Goal: Information Seeking & Learning: Learn about a topic

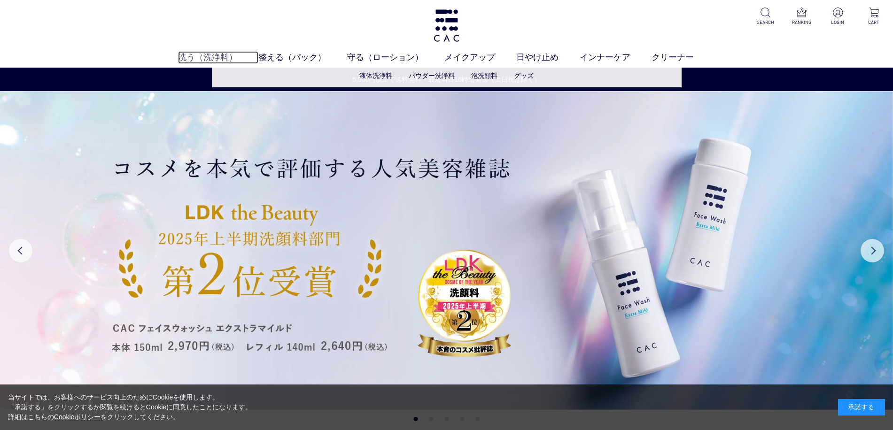
click at [219, 56] on link "洗う（洗浄料）" at bounding box center [218, 57] width 80 height 13
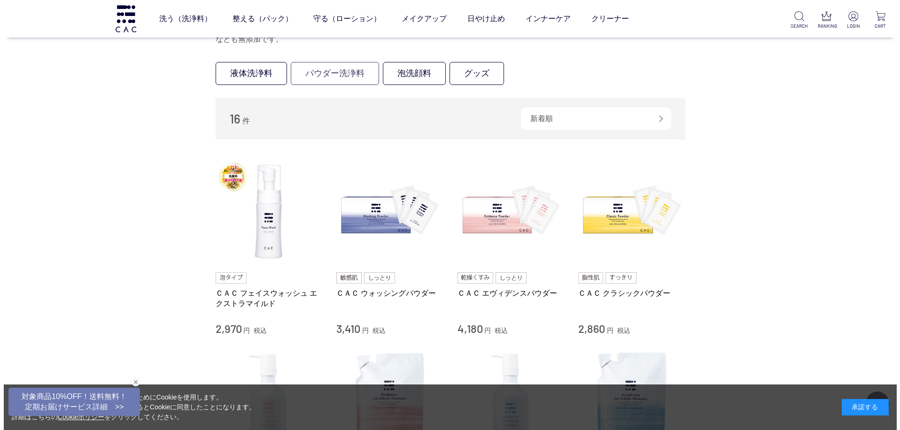
scroll to position [94, 0]
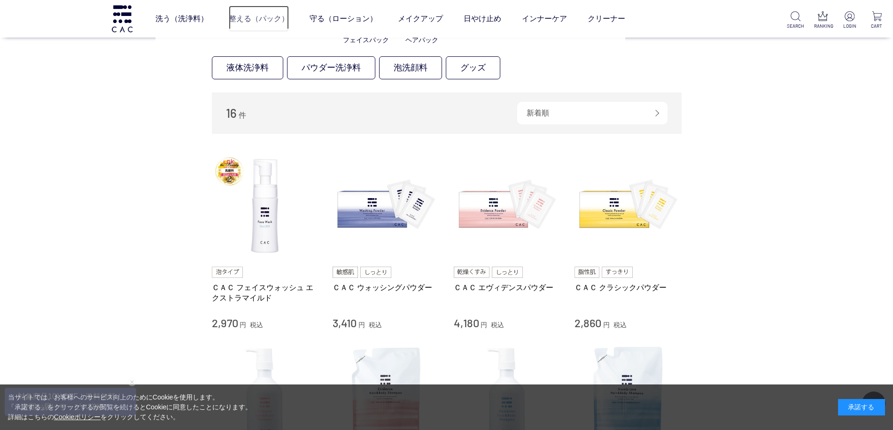
click at [242, 17] on link "整える（パック）" at bounding box center [259, 19] width 60 height 26
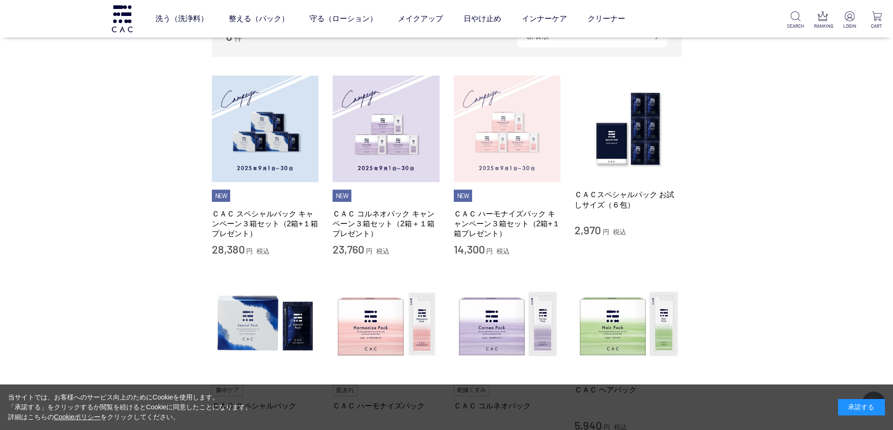
scroll to position [94, 0]
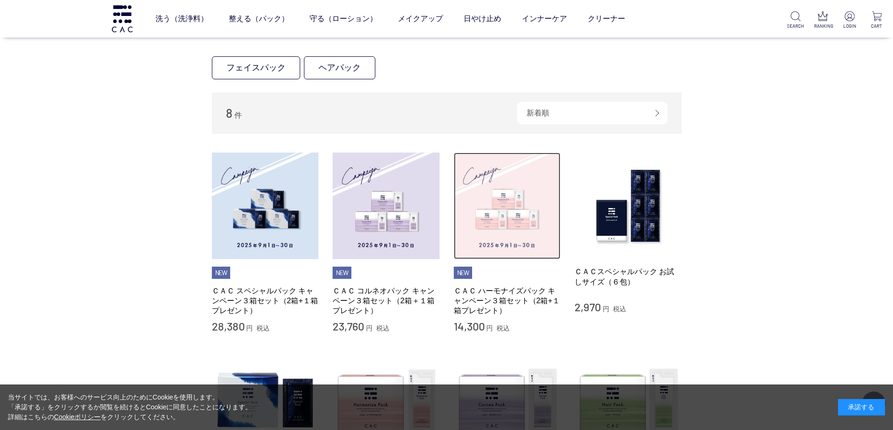
click at [517, 229] on img at bounding box center [507, 206] width 107 height 107
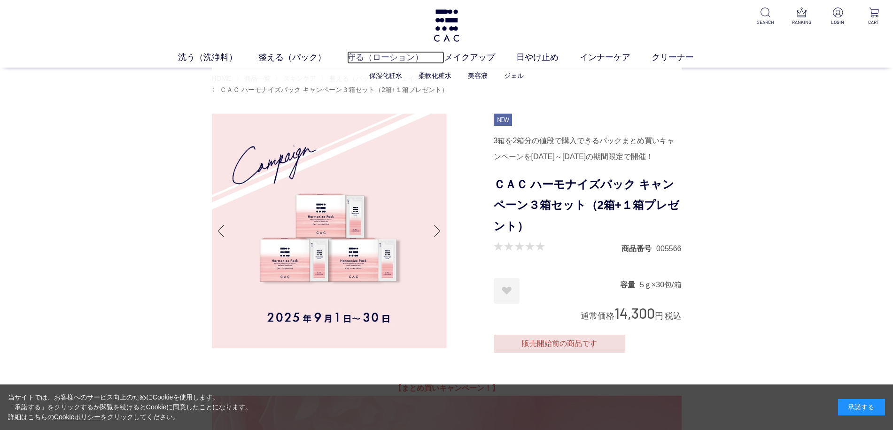
click at [389, 55] on link "守る（ローション）" at bounding box center [395, 57] width 97 height 13
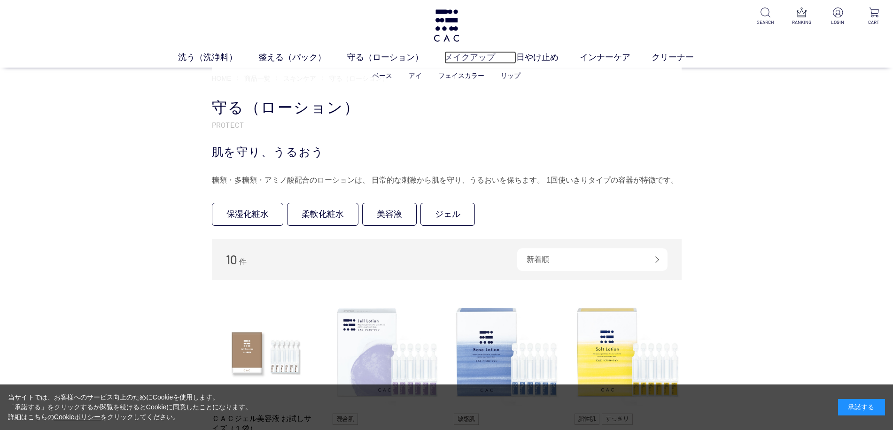
click at [460, 58] on link "メイクアップ" at bounding box center [480, 57] width 72 height 13
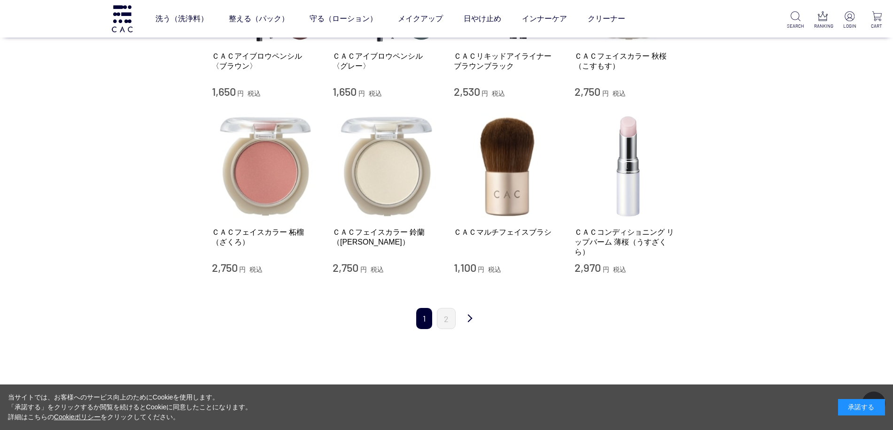
scroll to position [1033, 0]
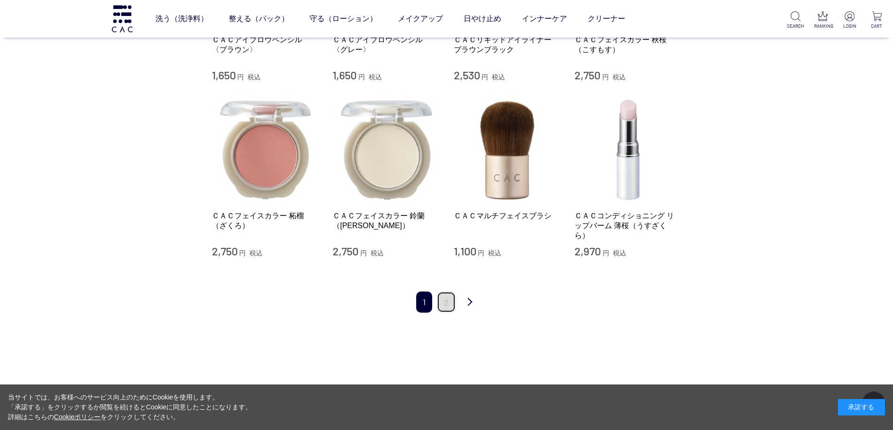
click at [441, 303] on link "2" at bounding box center [446, 302] width 19 height 21
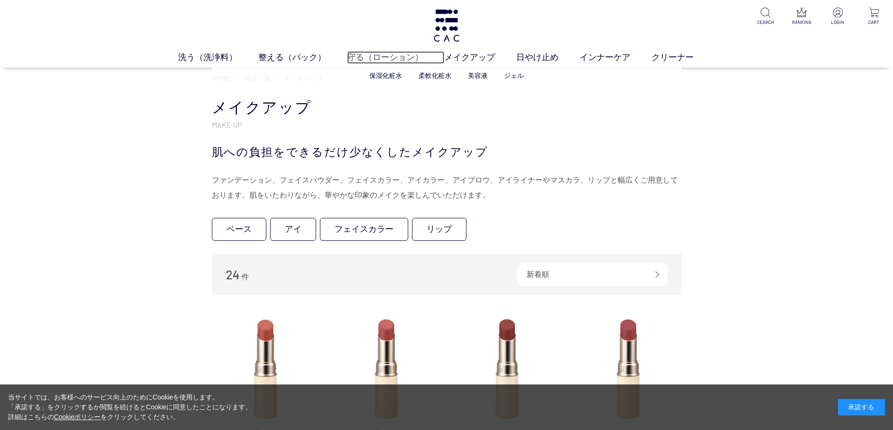
click at [388, 56] on link "守る（ローション）" at bounding box center [395, 57] width 97 height 13
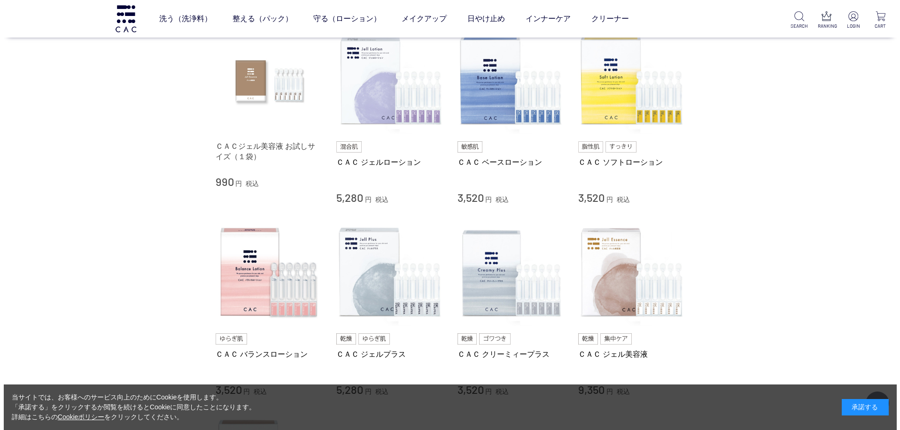
scroll to position [188, 0]
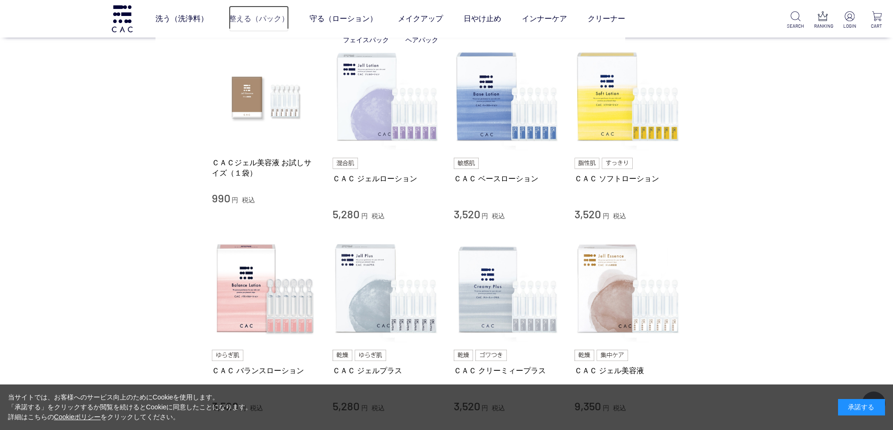
click at [257, 17] on link "整える（パック）" at bounding box center [259, 19] width 60 height 26
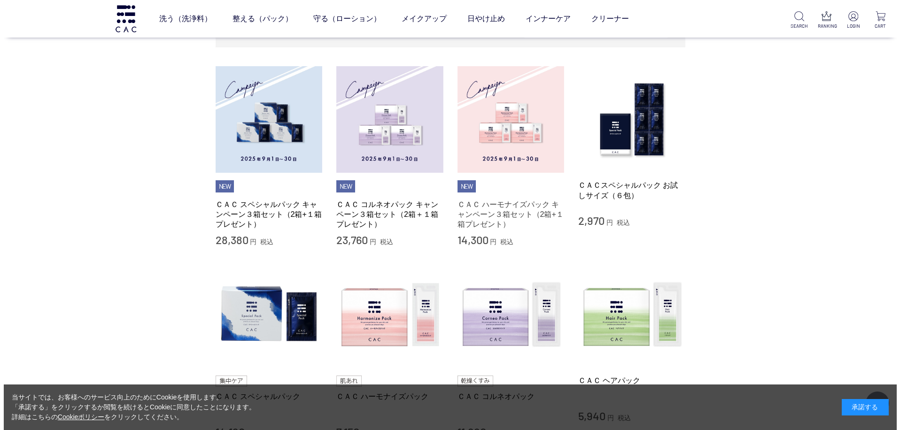
scroll to position [235, 0]
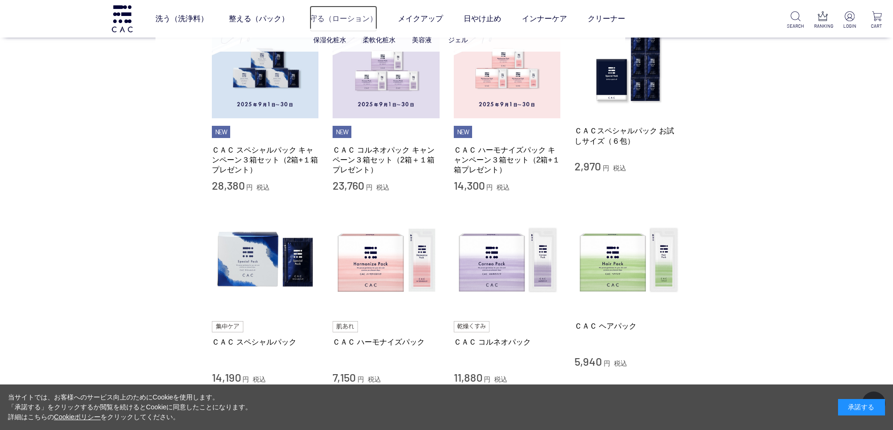
click at [336, 17] on link "守る（ローション）" at bounding box center [344, 19] width 68 height 26
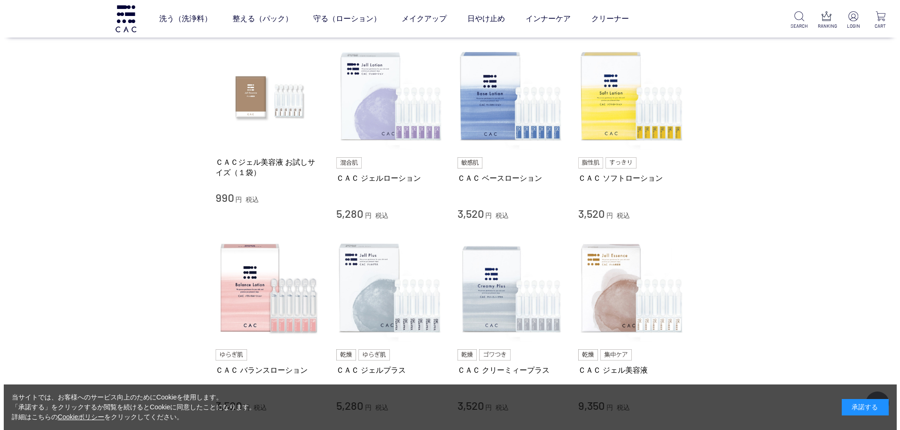
scroll to position [188, 0]
click at [480, 20] on link "日やけ止め" at bounding box center [483, 19] width 38 height 26
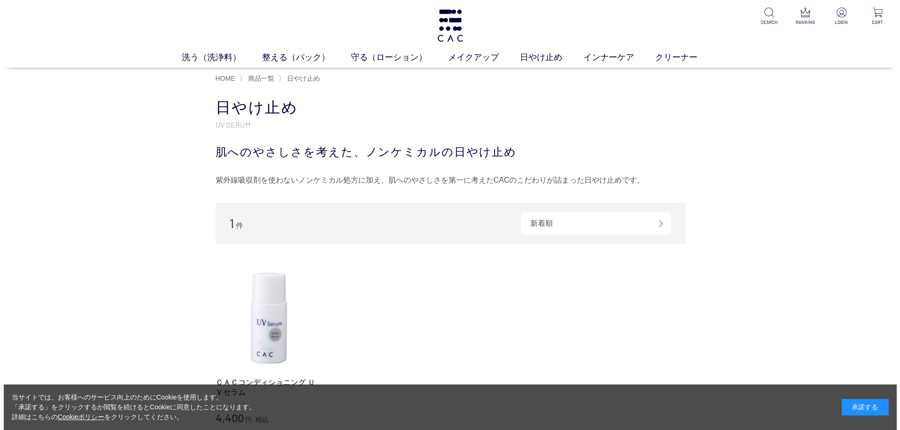
scroll to position [47, 0]
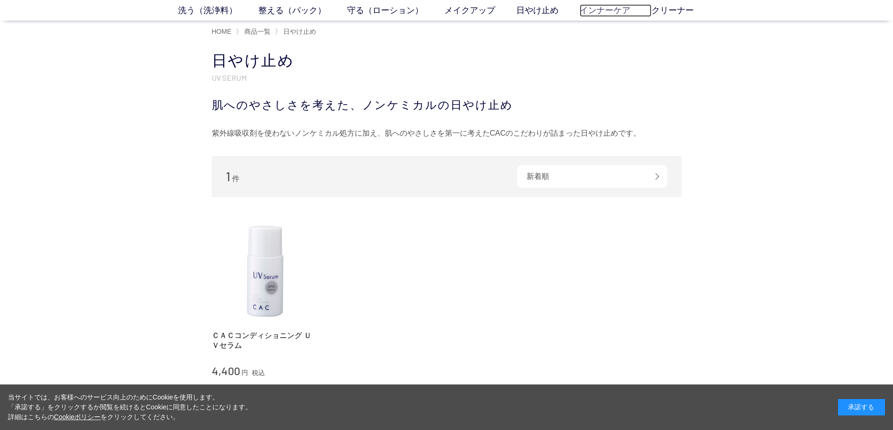
click at [603, 10] on link "インナーケア" at bounding box center [616, 10] width 72 height 13
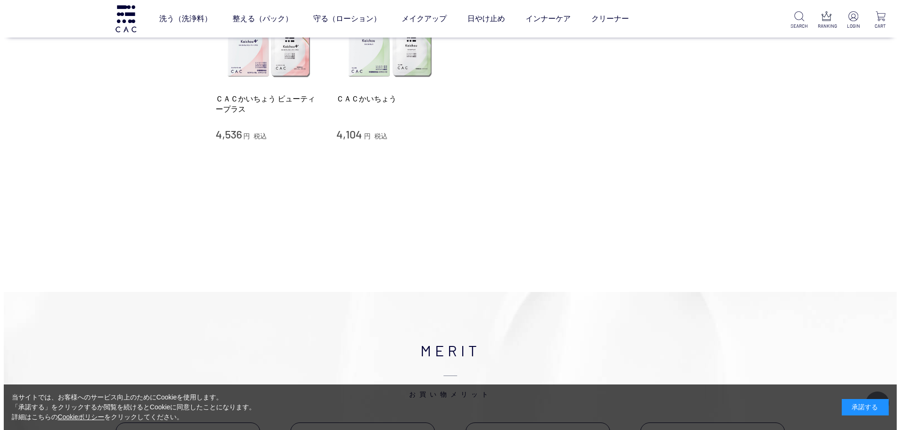
scroll to position [94, 0]
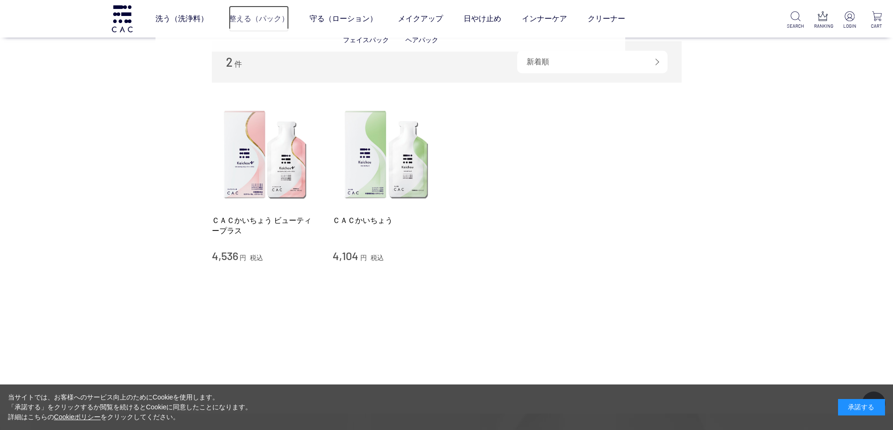
click at [247, 19] on link "整える（パック）" at bounding box center [259, 19] width 60 height 26
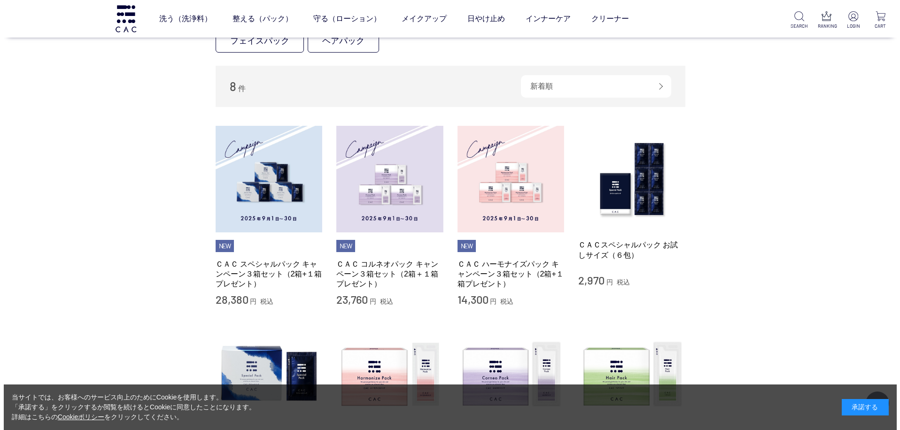
scroll to position [94, 0]
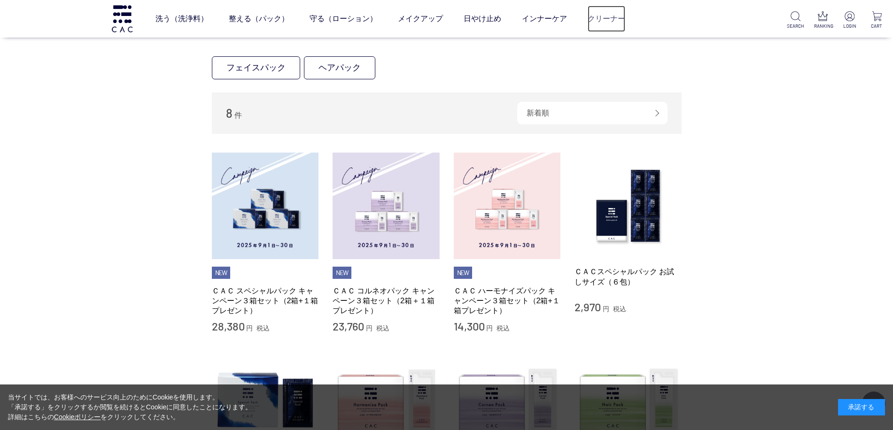
click at [608, 24] on link "クリーナー" at bounding box center [607, 19] width 38 height 26
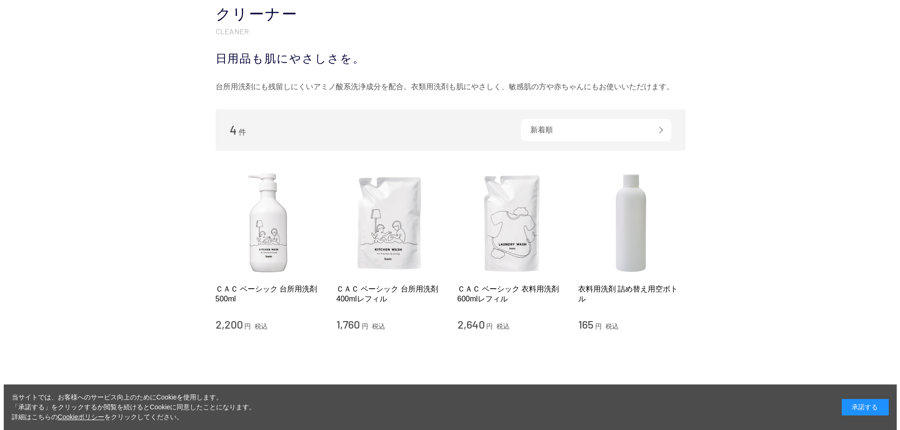
scroll to position [94, 0]
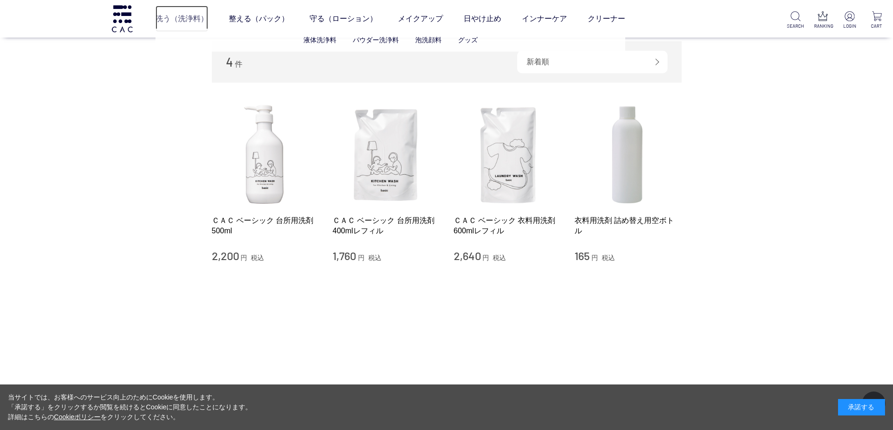
click at [166, 19] on link "洗う（洗浄料）" at bounding box center [181, 19] width 53 height 26
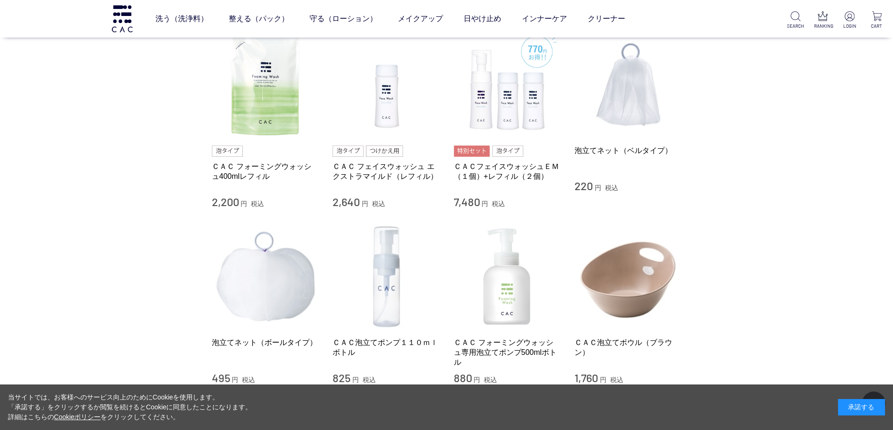
scroll to position [611, 0]
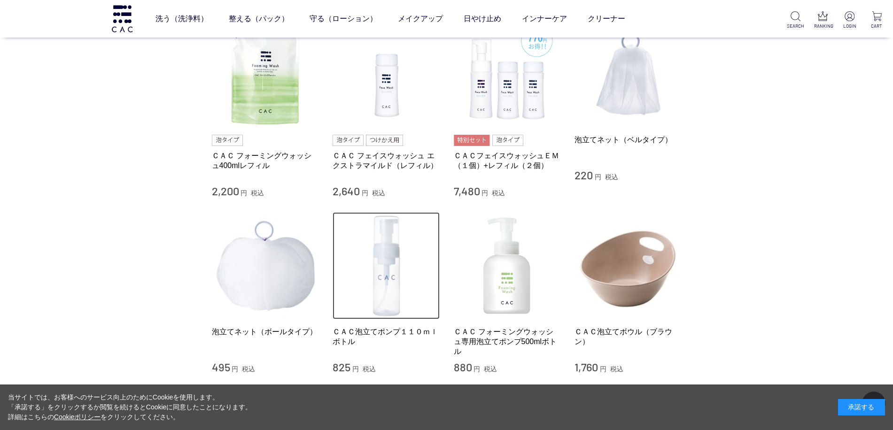
click at [392, 277] on img at bounding box center [386, 265] width 107 height 107
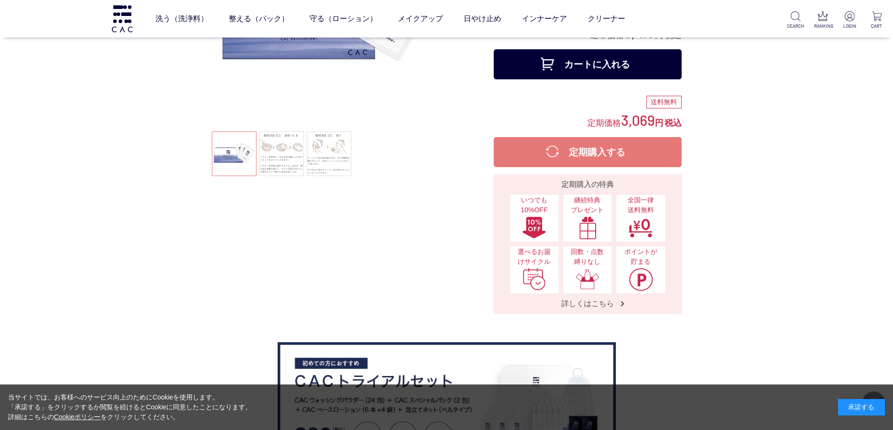
scroll to position [235, 0]
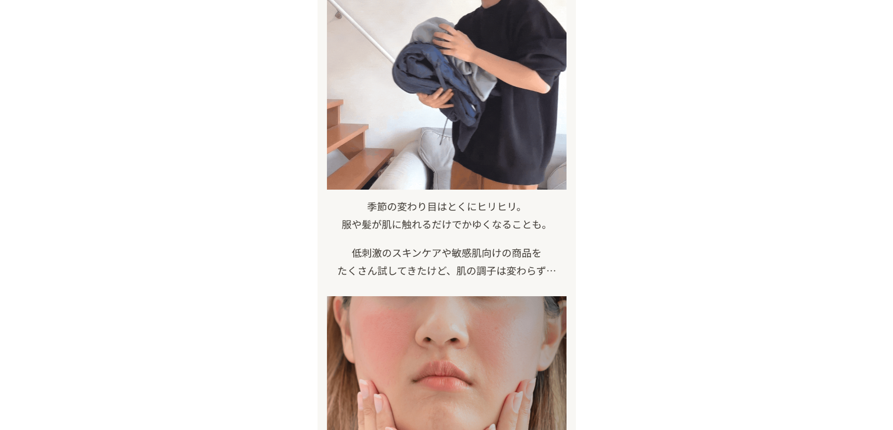
scroll to position [423, 0]
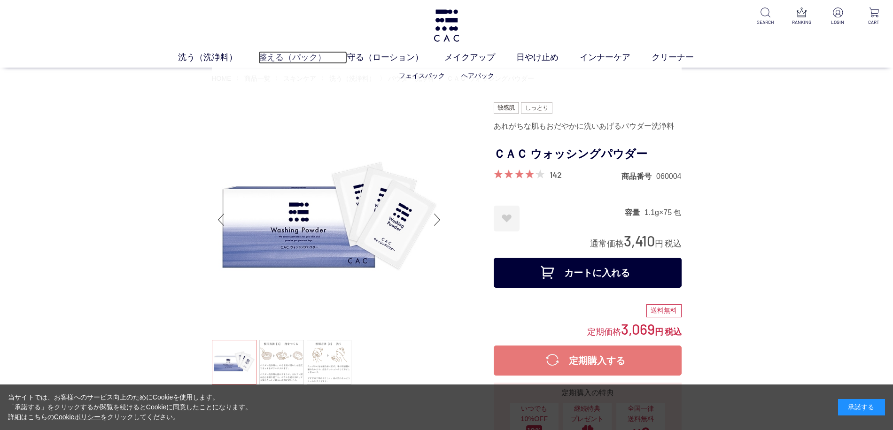
click at [283, 54] on link "整える（パック）" at bounding box center [302, 57] width 89 height 13
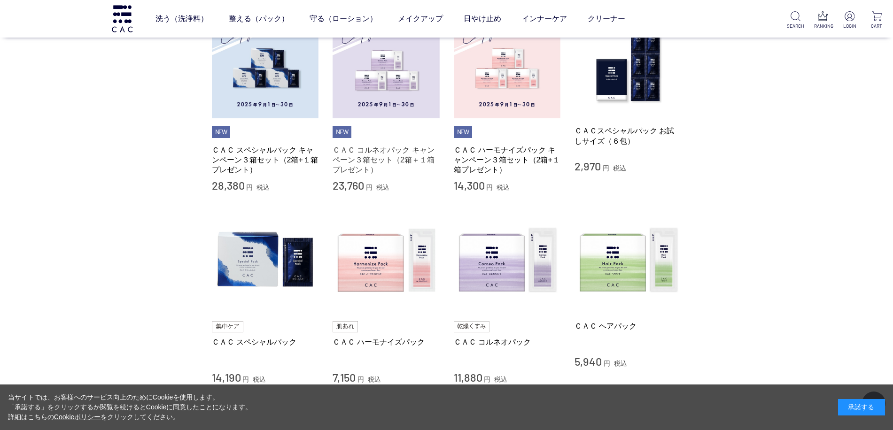
scroll to position [188, 0]
